Goal: Task Accomplishment & Management: Manage account settings

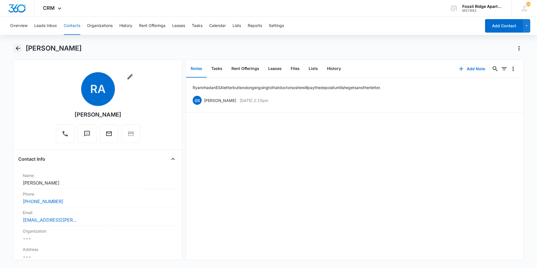
click at [21, 48] on button "Back" at bounding box center [17, 48] width 9 height 9
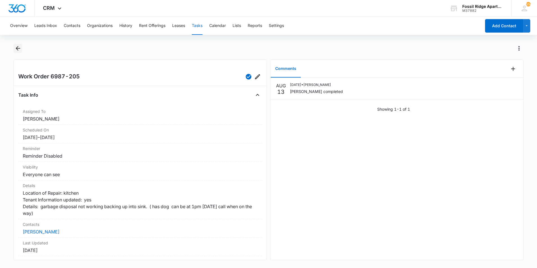
click at [19, 49] on icon "Back" at bounding box center [18, 48] width 7 height 7
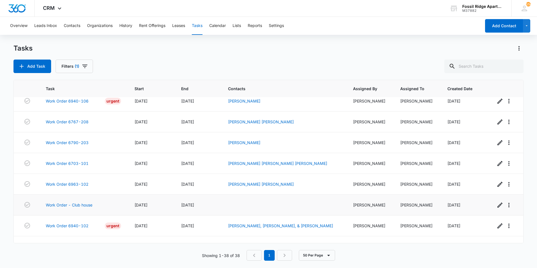
scroll to position [676, 0]
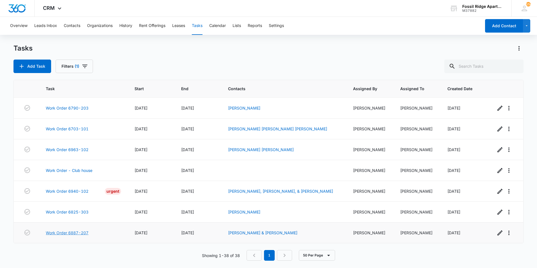
click at [78, 234] on link "Work Order 6887-207" at bounding box center [67, 233] width 43 height 6
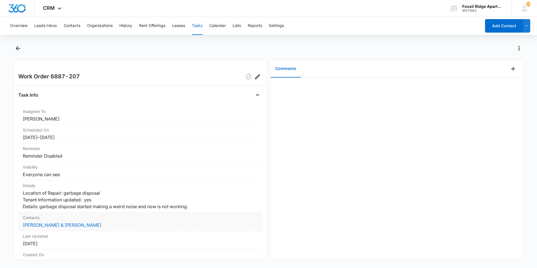
scroll to position [54, 0]
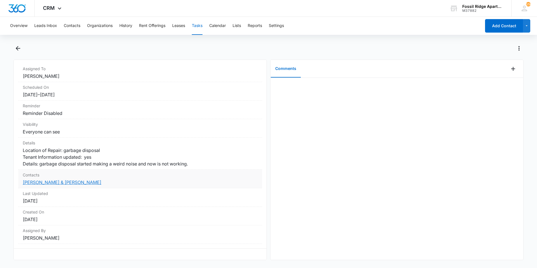
click at [72, 179] on link "Samuel Carney & Talia Pemberton" at bounding box center [62, 182] width 79 height 6
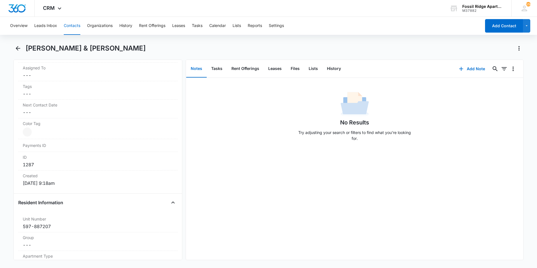
scroll to position [365, 0]
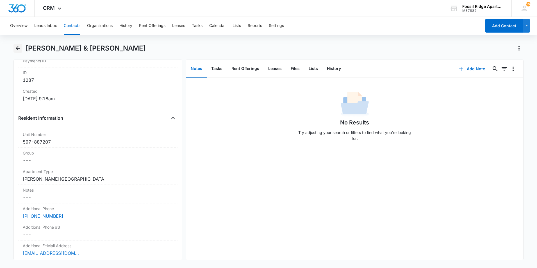
click at [17, 47] on icon "Back" at bounding box center [18, 48] width 4 height 4
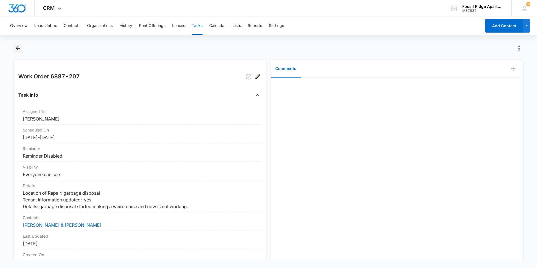
click at [21, 46] on button "Back" at bounding box center [17, 48] width 9 height 9
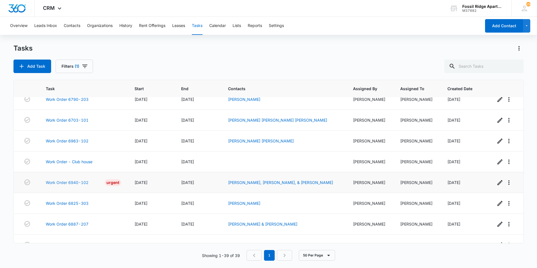
scroll to position [697, 0]
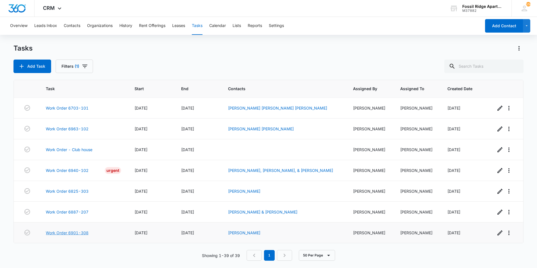
click at [77, 231] on link "Work Order 6901-308" at bounding box center [67, 233] width 43 height 6
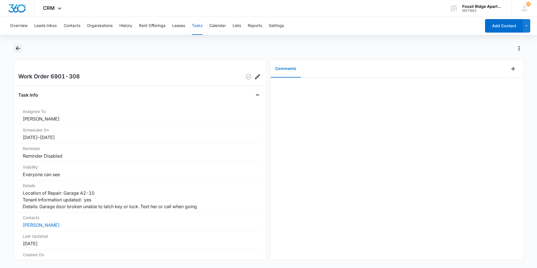
click at [15, 46] on icon "Back" at bounding box center [18, 48] width 7 height 7
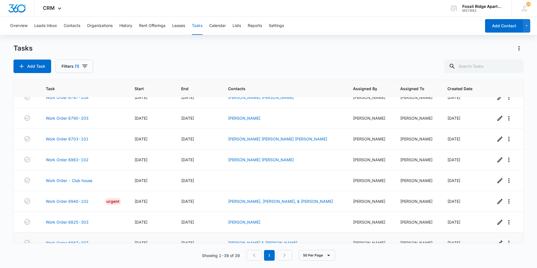
scroll to position [697, 0]
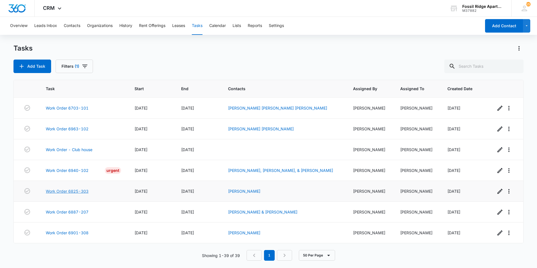
click at [67, 190] on link "Work Order 6825-303" at bounding box center [67, 191] width 43 height 6
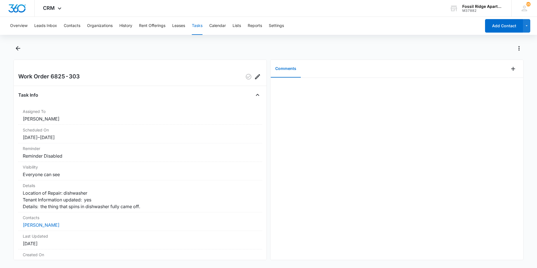
click at [11, 49] on main "Work Order 6825-303 Task Info Assigned To Colton Loe Scheduled On 8/12/25 – 8/1…" at bounding box center [268, 155] width 537 height 223
click at [21, 49] on icon "Back" at bounding box center [18, 48] width 7 height 7
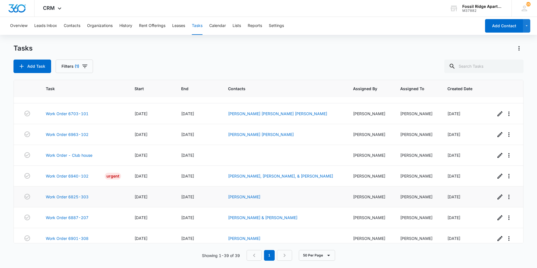
scroll to position [697, 0]
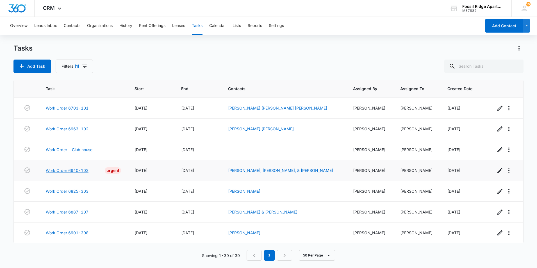
click at [68, 169] on link "Work Order 6940-102" at bounding box center [67, 170] width 43 height 6
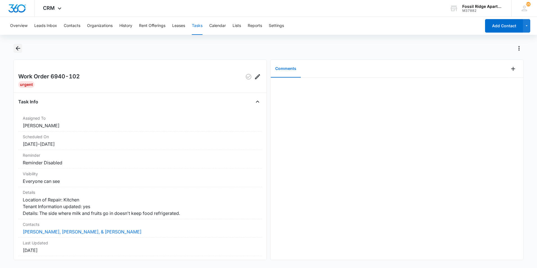
click at [19, 46] on icon "Back" at bounding box center [18, 48] width 7 height 7
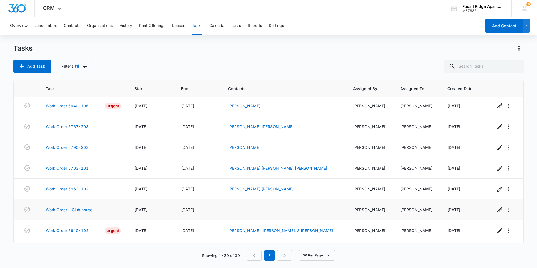
scroll to position [697, 0]
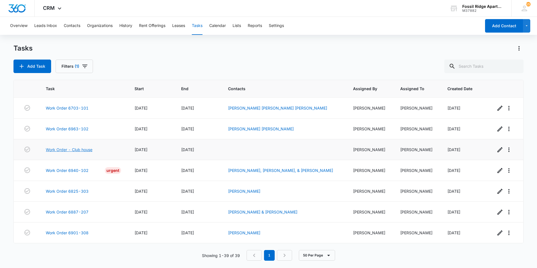
click at [85, 147] on link "Work Order - Club house" at bounding box center [69, 150] width 47 height 6
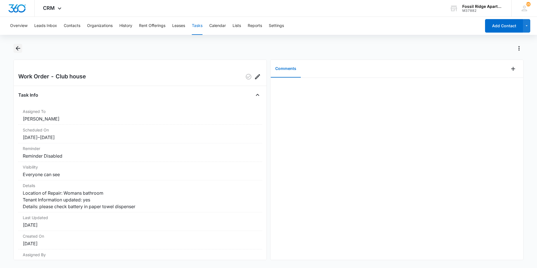
click at [22, 49] on button "Back" at bounding box center [17, 48] width 9 height 9
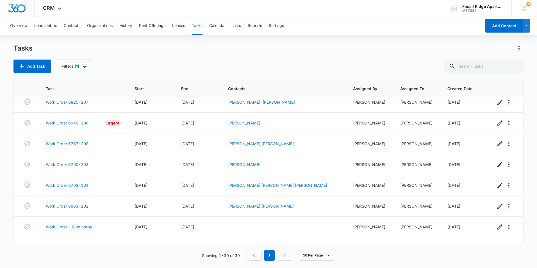
scroll to position [697, 0]
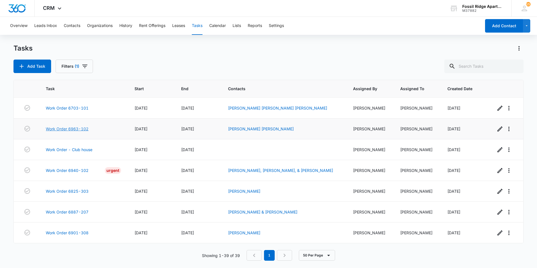
drag, startPoint x: 79, startPoint y: 124, endPoint x: 70, endPoint y: 124, distance: 8.4
click at [78, 126] on link "Work Order 6963-102" at bounding box center [67, 129] width 43 height 6
